Goal: Task Accomplishment & Management: Complete application form

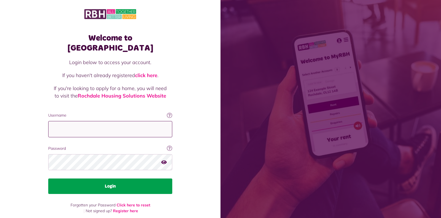
type input "**********"
click at [111, 178] on button "Login" at bounding box center [110, 185] width 124 height 15
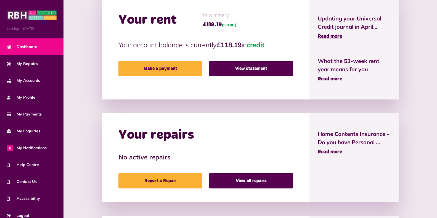
scroll to position [143, 0]
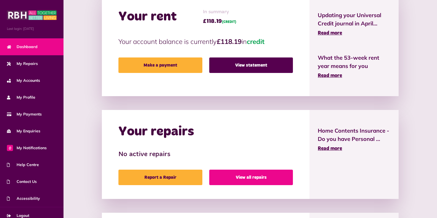
click at [247, 176] on link "View all repairs" at bounding box center [251, 176] width 84 height 15
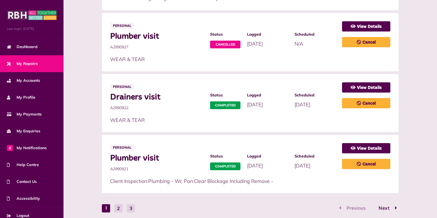
scroll to position [335, 0]
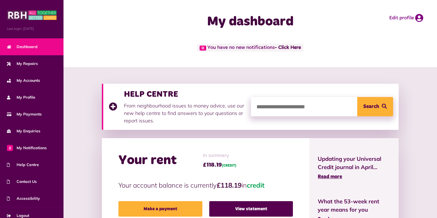
scroll to position [143, 0]
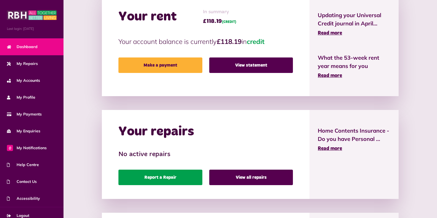
click at [159, 176] on link "Report a Repair" at bounding box center [160, 176] width 84 height 15
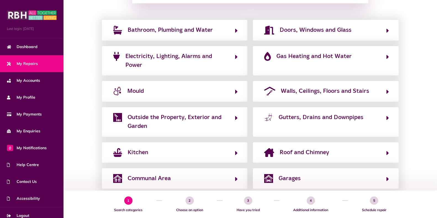
scroll to position [99, 0]
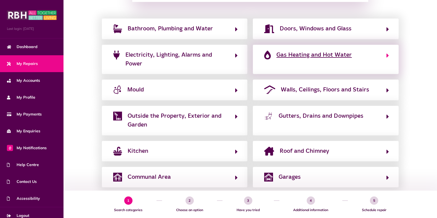
click at [296, 57] on span "Gas Heating and Hot Water" at bounding box center [313, 54] width 75 height 9
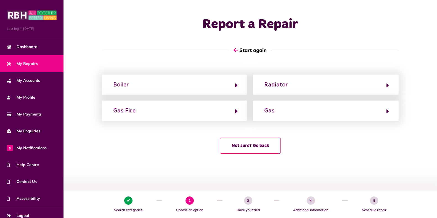
scroll to position [0, 0]
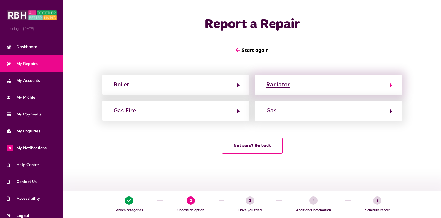
click at [390, 85] on icon "button" at bounding box center [391, 85] width 2 height 7
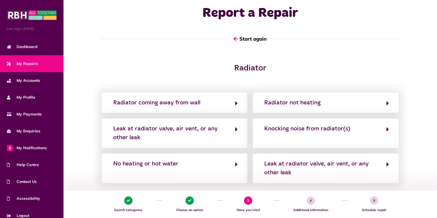
scroll to position [22, 0]
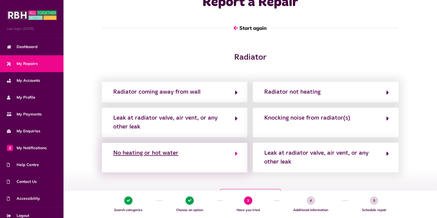
click at [235, 153] on icon "button" at bounding box center [236, 153] width 2 height 7
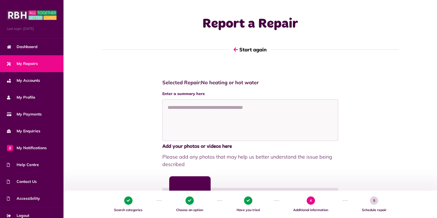
scroll to position [0, 0]
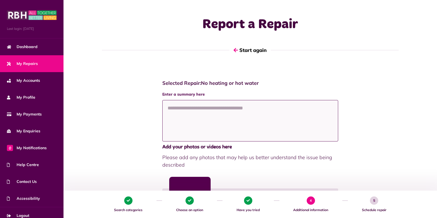
click at [165, 108] on textarea at bounding box center [250, 120] width 176 height 41
paste textarea "**********"
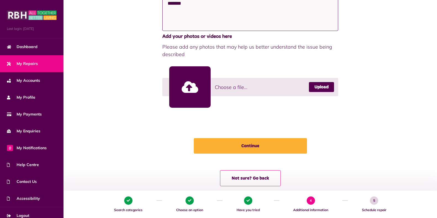
scroll to position [120, 0]
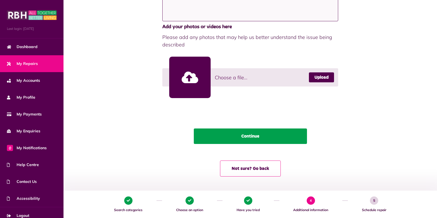
type textarea "**********"
click at [244, 136] on button "Continue" at bounding box center [250, 135] width 113 height 15
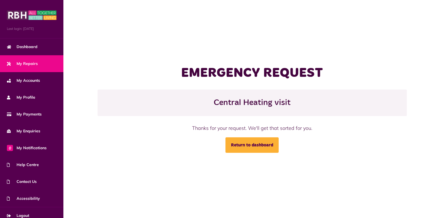
drag, startPoint x: 314, startPoint y: 129, endPoint x: 193, endPoint y: 127, distance: 120.8
click at [193, 127] on div "Thanks for your request. We'll get that sorted for you." at bounding box center [253, 127] width 258 height 7
copy div "Thanks for your request. We'll get that sorted for you."
click at [183, 171] on div "EMERGENCY REQUEST Central Heating visit Thanks for your request. We'll get that…" at bounding box center [252, 109] width 378 height 218
click at [248, 146] on link "Return to dashboard" at bounding box center [252, 144] width 53 height 15
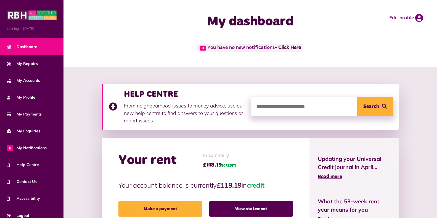
drag, startPoint x: 274, startPoint y: 48, endPoint x: 208, endPoint y: 46, distance: 66.8
click at [208, 46] on span "0 You have no new notifications - Click Here" at bounding box center [250, 48] width 106 height 8
copy span "You have no new notifications"
click at [144, 39] on div "My dashboard Edit profile" at bounding box center [249, 22] width 373 height 44
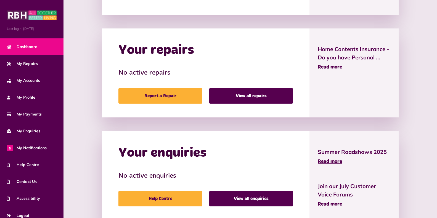
scroll to position [247, 0]
